Goal: Task Accomplishment & Management: Complete application form

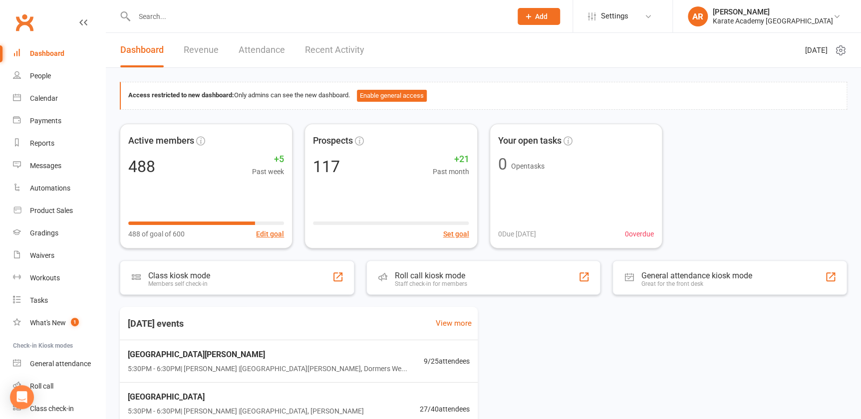
click at [560, 8] on button "Add" at bounding box center [538, 16] width 42 height 17
click at [556, 45] on link "Prospect" at bounding box center [527, 44] width 89 height 23
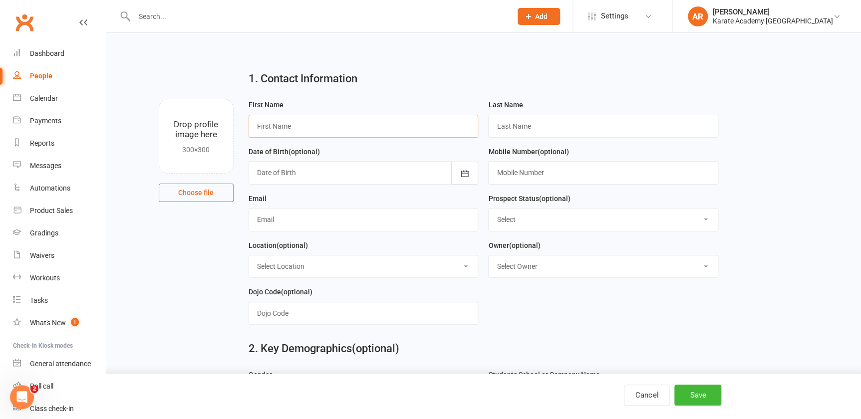
click at [294, 121] on input "text" at bounding box center [363, 126] width 230 height 23
type input "[PERSON_NAME]"
click at [464, 168] on button "button" at bounding box center [464, 173] width 27 height 23
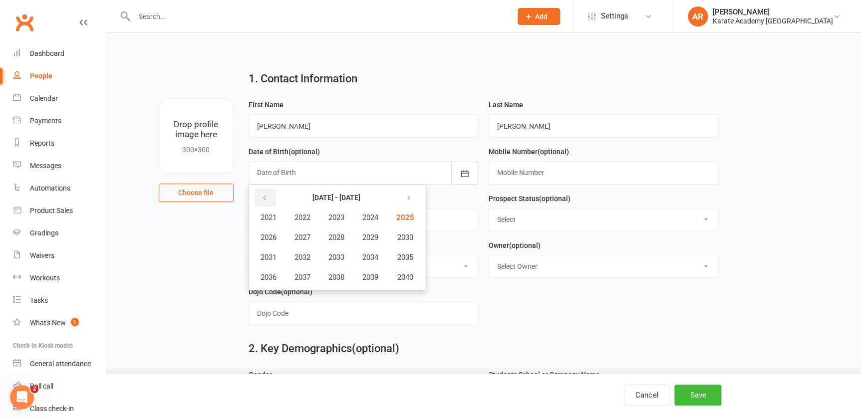
click at [263, 197] on icon "button" at bounding box center [264, 198] width 7 height 8
click at [299, 256] on span "2012" at bounding box center [302, 257] width 16 height 9
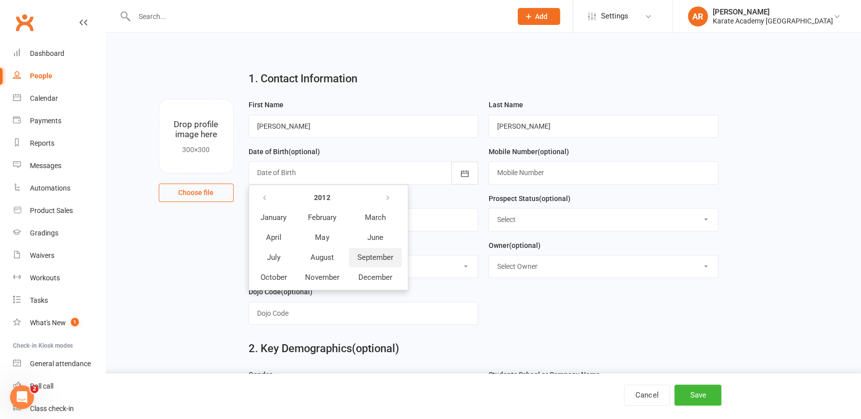
click at [392, 254] on span "September" at bounding box center [375, 257] width 36 height 9
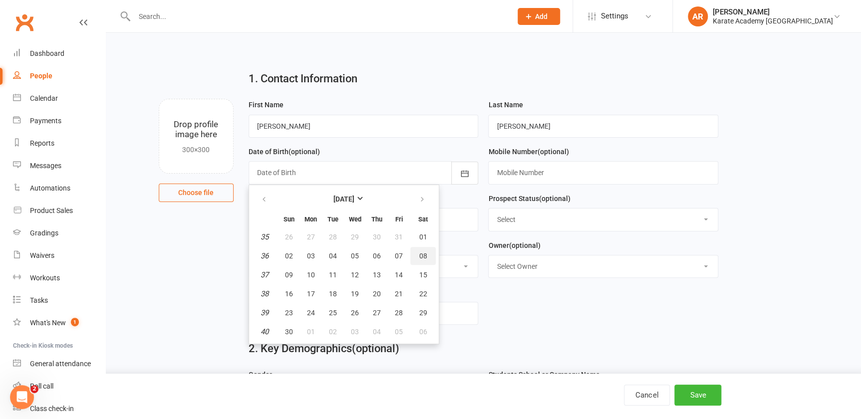
click at [416, 252] on button "08" at bounding box center [422, 256] width 25 height 18
type input "[DATE]"
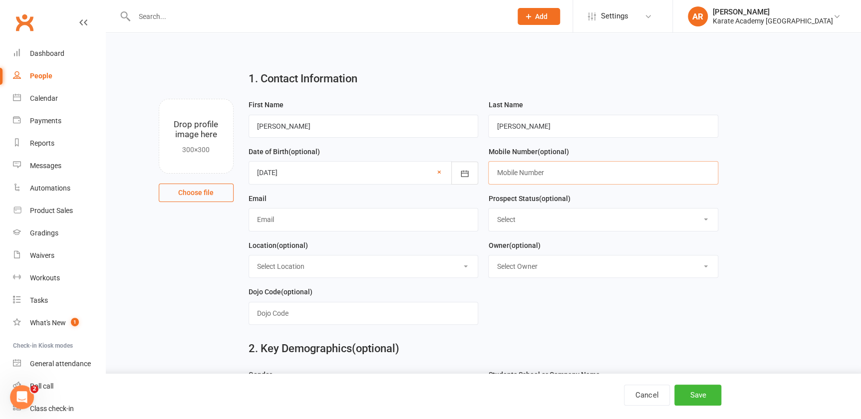
click at [551, 166] on input "text" at bounding box center [603, 172] width 230 height 23
paste input "0 7988 012909"
type input "07988 012909"
click at [287, 222] on input "text" at bounding box center [363, 219] width 230 height 23
paste input "[EMAIL_ADDRESS]"
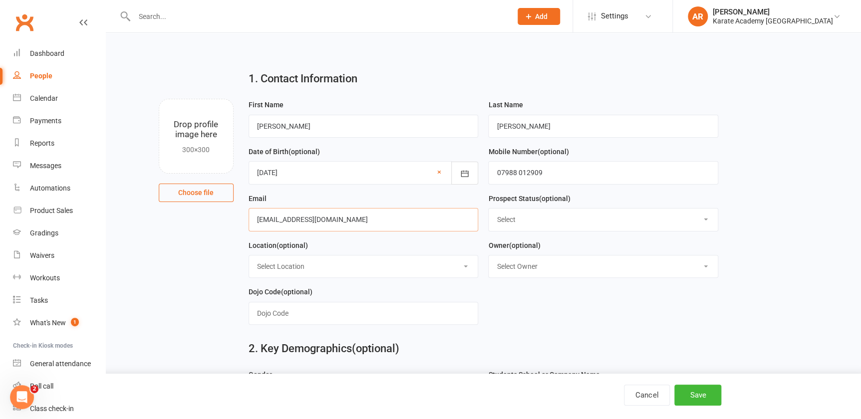
type input "[EMAIL_ADDRESS][DOMAIN_NAME]"
click at [579, 221] on select "Select Initial Contact Not Ready Not interested" at bounding box center [602, 220] width 229 height 22
select select "Initial Contact"
click at [488, 210] on select "Select Initial Contact Not Ready Not interested" at bounding box center [602, 220] width 229 height 22
click at [552, 267] on select "Select Owner [PERSON_NAME] [PERSON_NAME] [PERSON_NAME] [PERSON_NAME] [PERSON_NA…" at bounding box center [602, 266] width 229 height 22
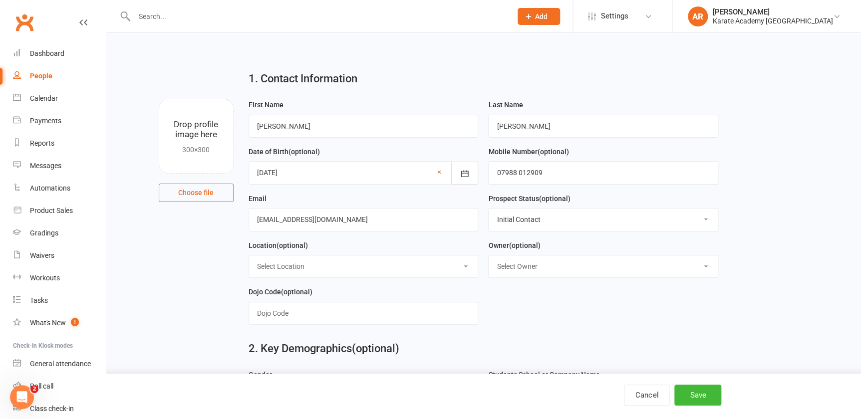
select select "0"
click at [488, 256] on select "Select Owner [PERSON_NAME] [PERSON_NAME] [PERSON_NAME] [PERSON_NAME] [PERSON_NA…" at bounding box center [602, 266] width 229 height 22
click at [347, 268] on select "Select Location [GEOGRAPHIC_DATA], [GEOGRAPHIC_DATA] [GEOGRAPHIC_DATA][PERSON_N…" at bounding box center [363, 266] width 229 height 22
select select "5"
click at [249, 256] on select "Select Location [GEOGRAPHIC_DATA], [GEOGRAPHIC_DATA] [GEOGRAPHIC_DATA][PERSON_N…" at bounding box center [363, 266] width 229 height 22
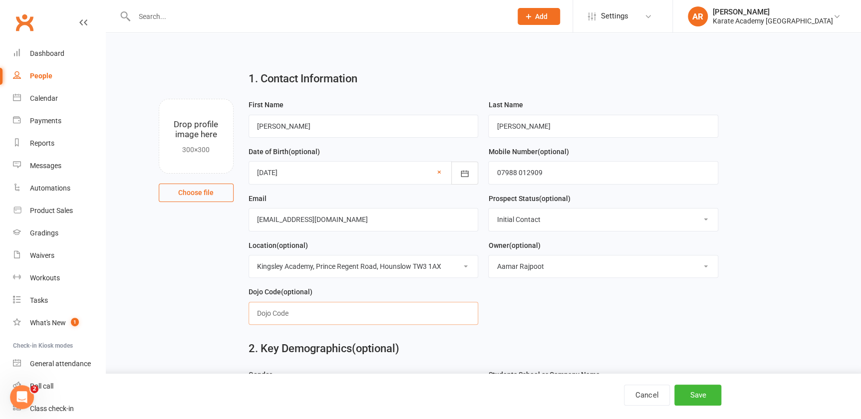
click at [289, 314] on input "text" at bounding box center [363, 313] width 230 height 23
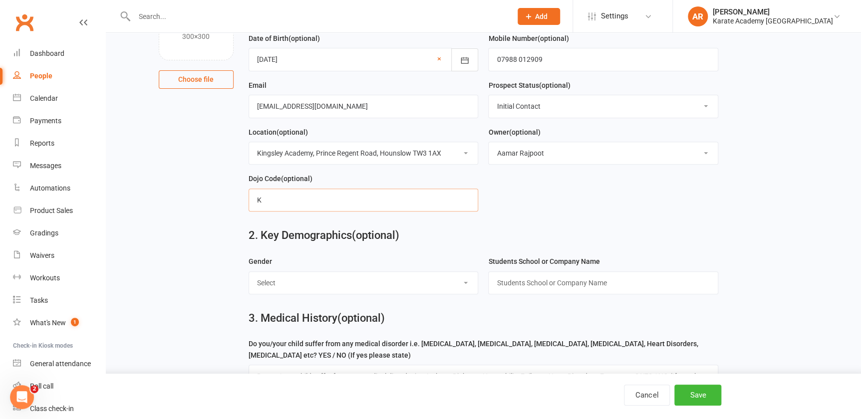
scroll to position [181, 0]
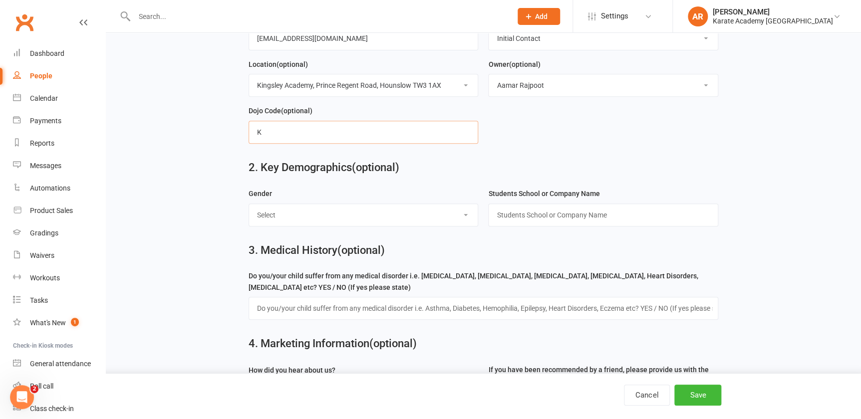
type input "K"
click at [300, 223] on select "Select [DEMOGRAPHIC_DATA] [DEMOGRAPHIC_DATA]" at bounding box center [363, 215] width 229 height 22
select select "[DEMOGRAPHIC_DATA]"
click at [249, 205] on select "Select [DEMOGRAPHIC_DATA] [DEMOGRAPHIC_DATA]" at bounding box center [363, 215] width 229 height 22
drag, startPoint x: 534, startPoint y: 229, endPoint x: 535, endPoint y: 219, distance: 9.6
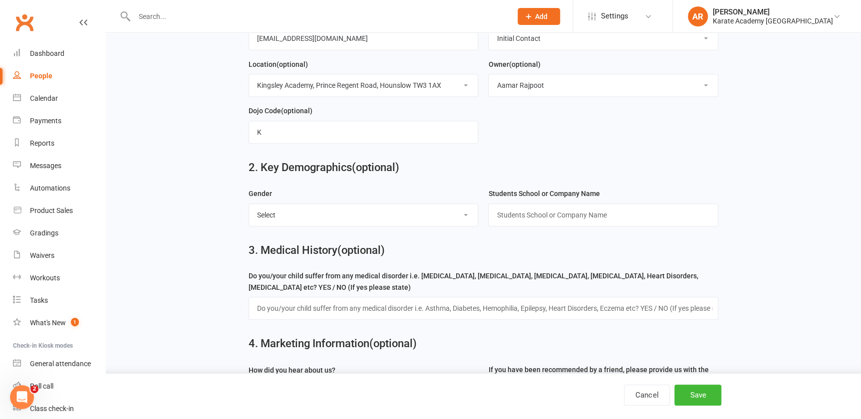
click at [534, 227] on div "Students School or Company Name" at bounding box center [603, 211] width 240 height 47
click at [536, 218] on input "text" at bounding box center [603, 215] width 230 height 23
paste input "[GEOGRAPHIC_DATA]"
type input "[GEOGRAPHIC_DATA]"
click at [417, 307] on input "text" at bounding box center [482, 308] width 469 height 23
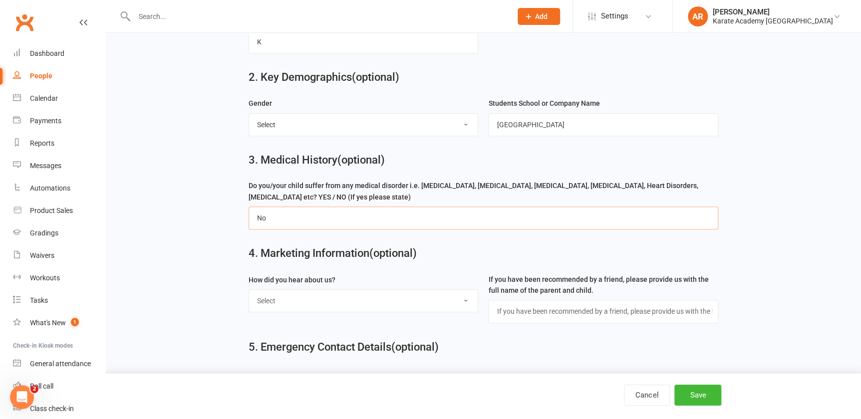
scroll to position [272, 0]
type input "No"
drag, startPoint x: 347, startPoint y: 296, endPoint x: 344, endPoint y: 306, distance: 10.8
click at [347, 296] on select "Select Online Search (Google) Social Media Walk In Leaflet Banner Poster Friend…" at bounding box center [363, 300] width 229 height 22
click at [295, 299] on select "Select Online Search (Google) Social Media Walk In Leaflet Banner Poster Friend…" at bounding box center [363, 300] width 229 height 22
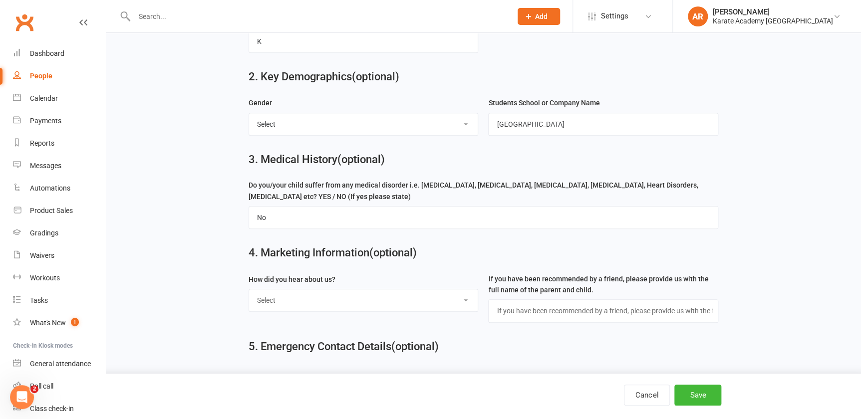
select select "Online Search (Google)"
click at [249, 291] on select "Select Online Search (Google) Social Media Walk In Leaflet Banner Poster Friend…" at bounding box center [363, 300] width 229 height 22
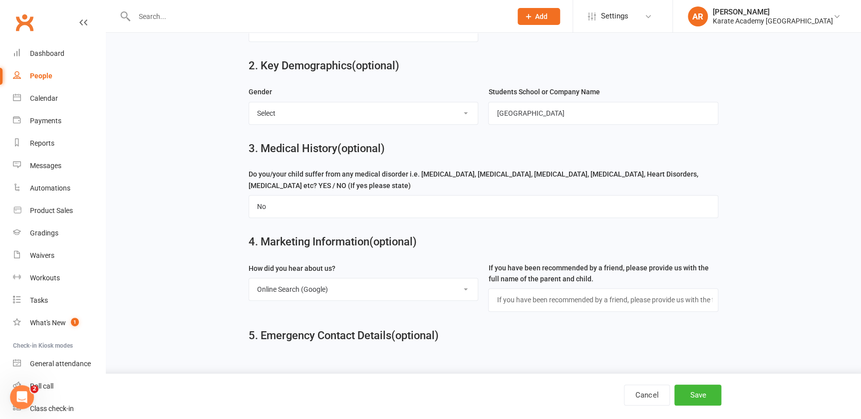
scroll to position [292, 0]
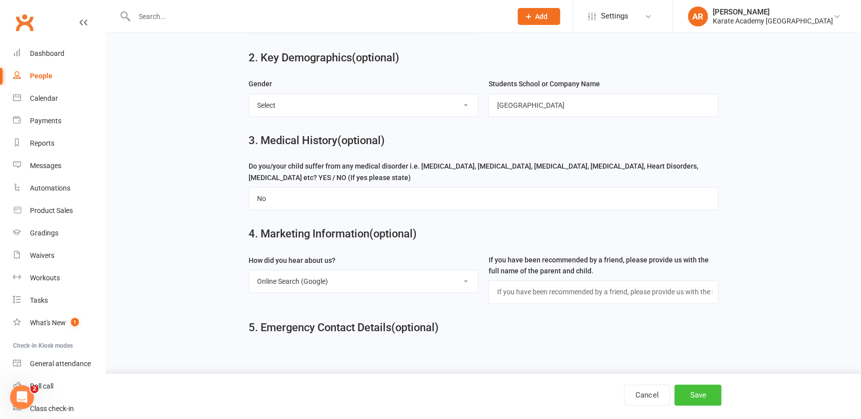
click at [702, 396] on button "Save" at bounding box center [697, 395] width 47 height 21
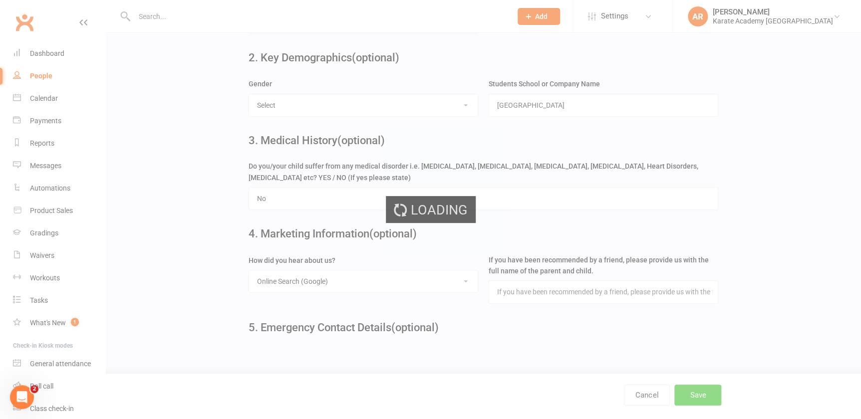
scroll to position [0, 0]
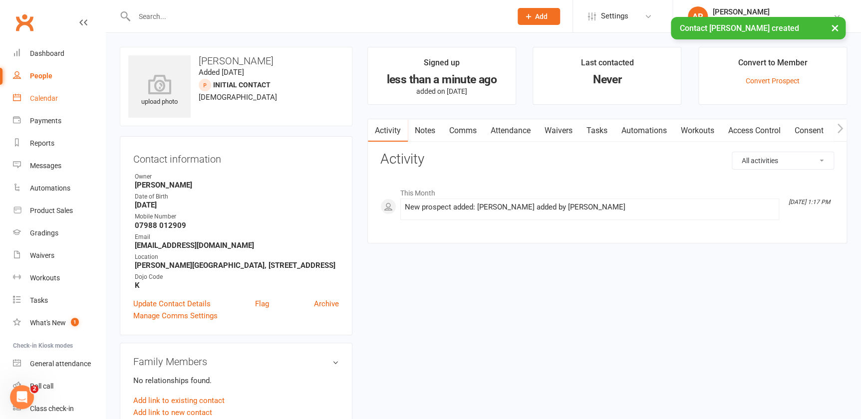
click at [35, 100] on div "Calendar" at bounding box center [44, 98] width 28 height 8
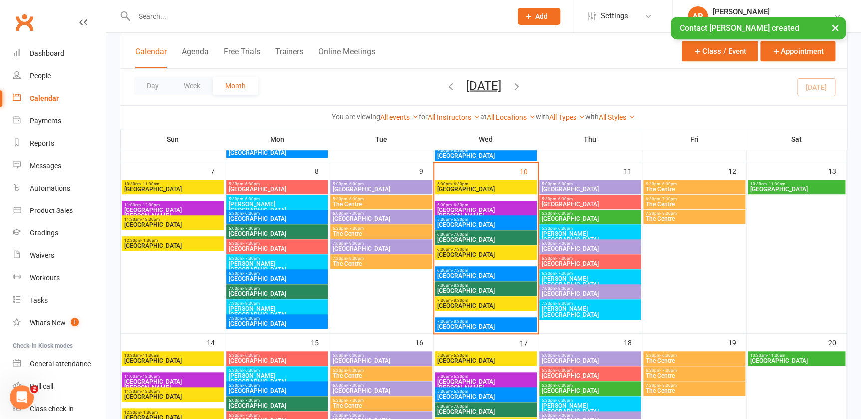
scroll to position [227, 0]
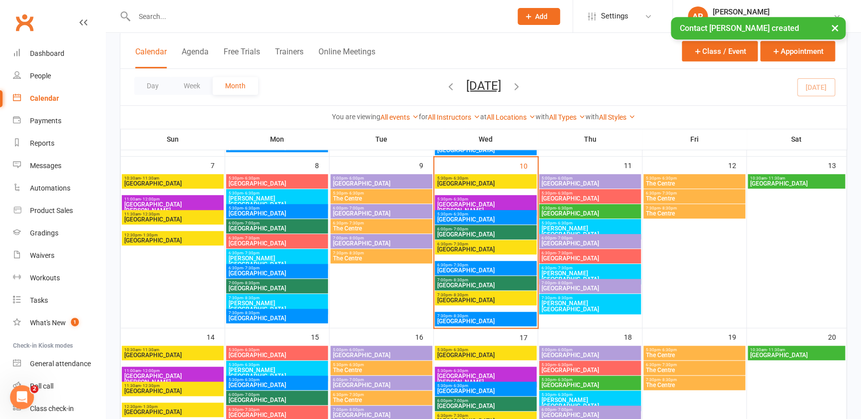
click at [462, 265] on span "- 7:30pm" at bounding box center [460, 265] width 16 height 4
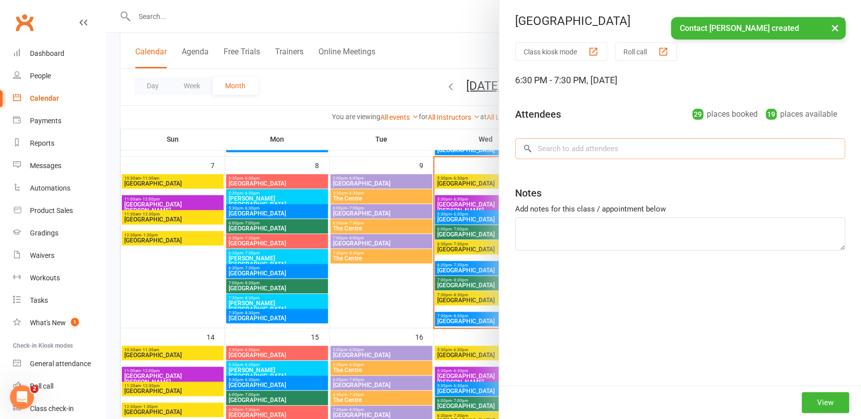
click at [631, 156] on input "search" at bounding box center [680, 148] width 330 height 21
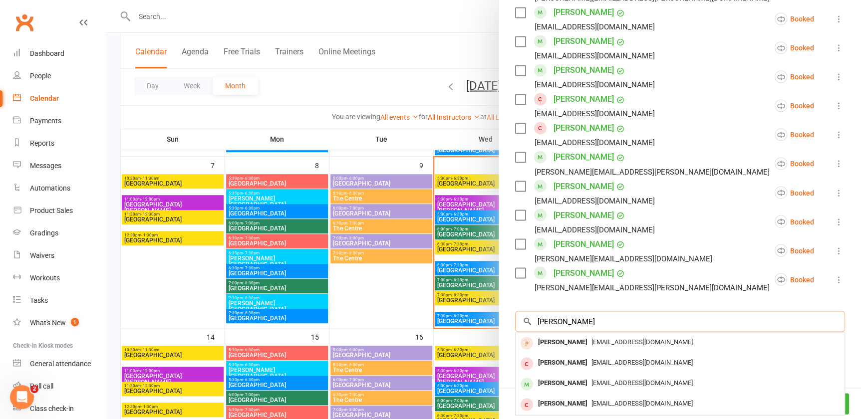
scroll to position [846, 0]
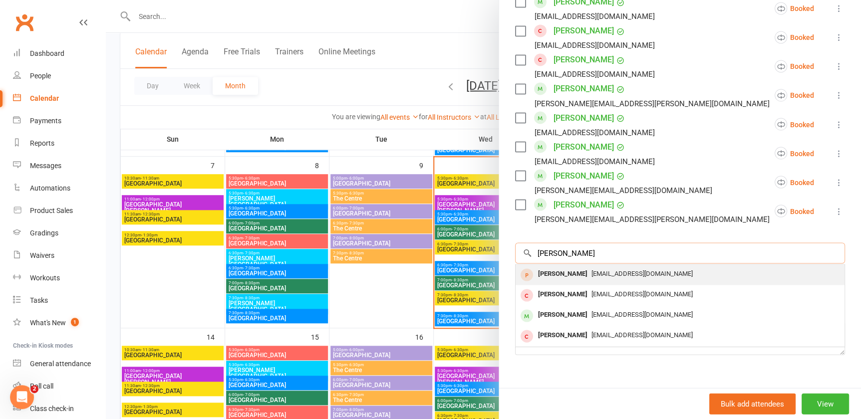
type input "[PERSON_NAME]"
click at [568, 266] on div "[PERSON_NAME]" at bounding box center [562, 273] width 57 height 14
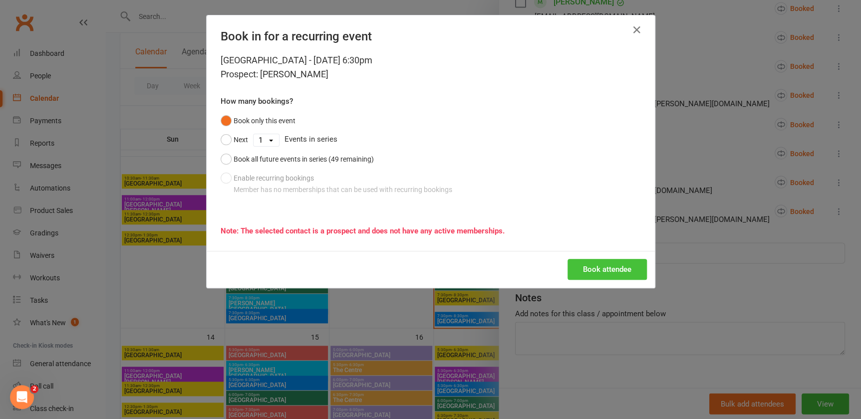
click at [598, 268] on button "Book attendee" at bounding box center [606, 269] width 79 height 21
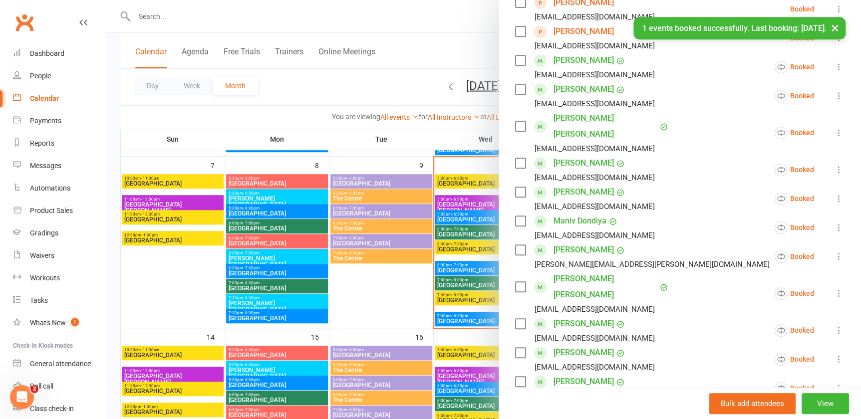
scroll to position [149, 0]
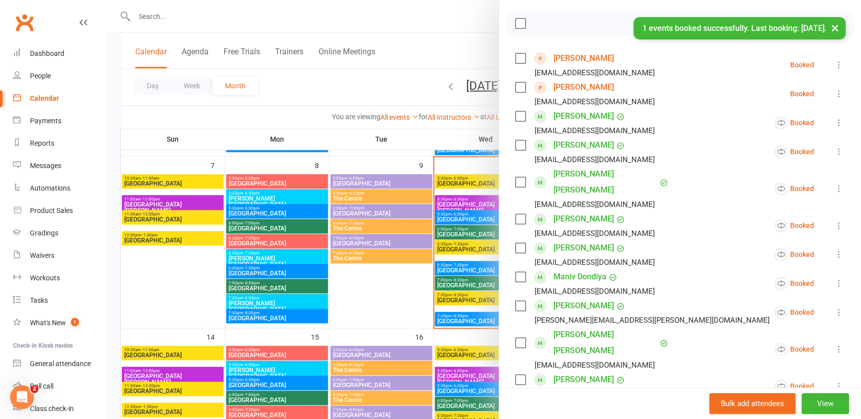
click at [572, 83] on link "[PERSON_NAME]" at bounding box center [583, 87] width 60 height 16
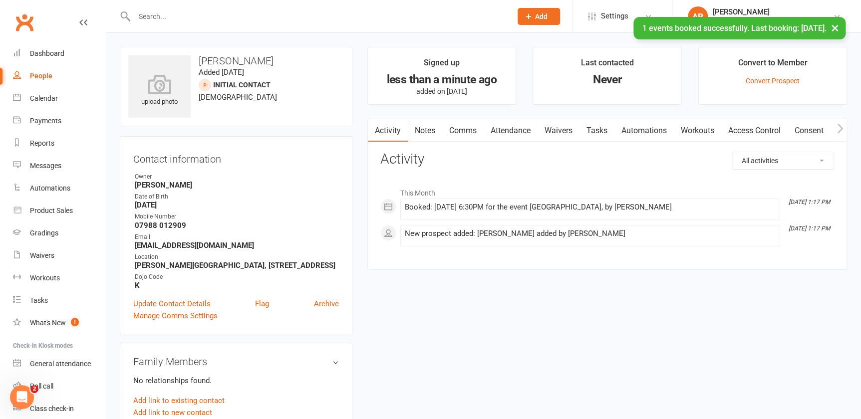
click at [658, 130] on link "Automations" at bounding box center [643, 130] width 59 height 23
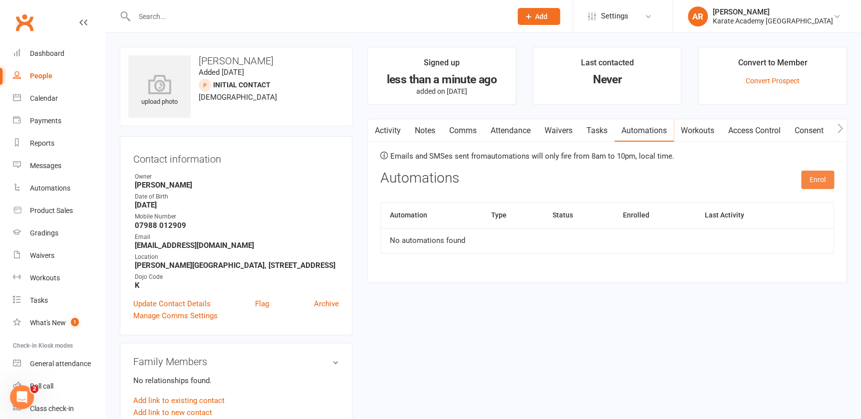
click at [812, 176] on button "Enrol" at bounding box center [817, 180] width 33 height 18
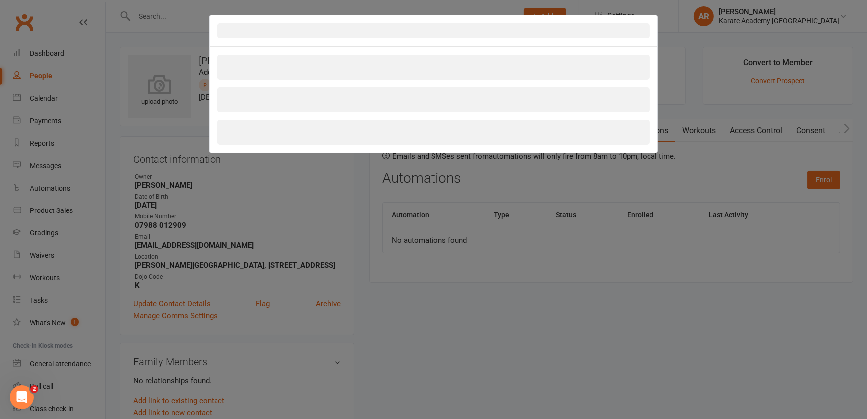
click at [389, 64] on div at bounding box center [434, 67] width 432 height 25
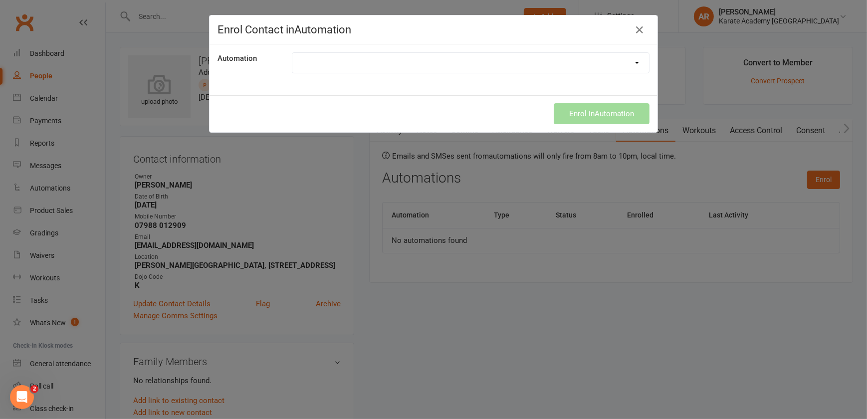
click at [334, 67] on select "1. Free Trial Lesson Confirmation 2. Free Trial Lesson Reminder 1 Day Follow up…" at bounding box center [470, 63] width 357 height 20
select select "1894"
click at [292, 53] on select "1. Free Trial Lesson Confirmation 2. Free Trial Lesson Reminder 1 Day Follow up…" at bounding box center [470, 63] width 357 height 20
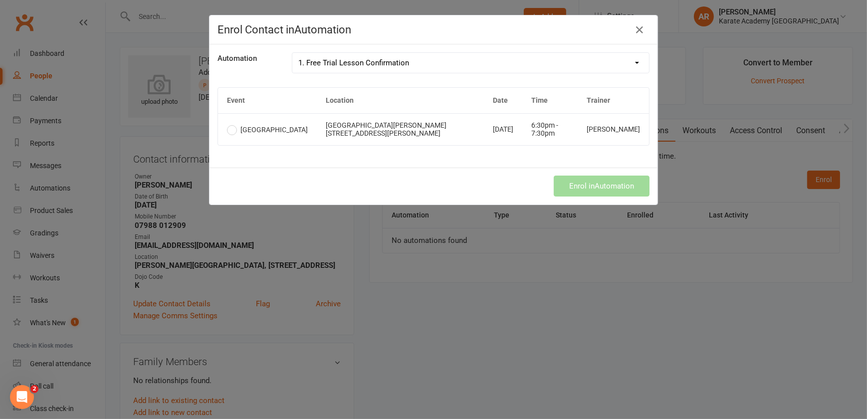
click at [329, 137] on td "[GEOGRAPHIC_DATA][PERSON_NAME][STREET_ADDRESS][PERSON_NAME]" at bounding box center [400, 129] width 167 height 32
click at [579, 194] on button "Enrol in Automation" at bounding box center [602, 186] width 96 height 21
